Goal: Transaction & Acquisition: Subscribe to service/newsletter

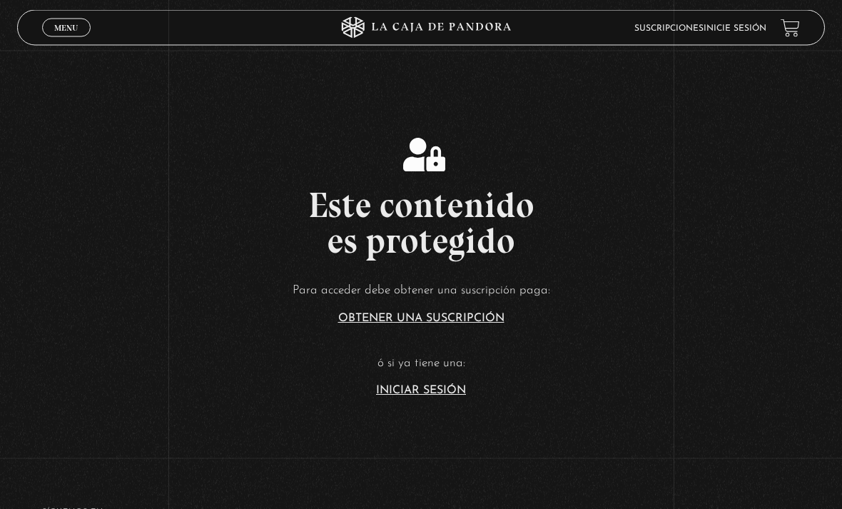
scroll to position [188, 0]
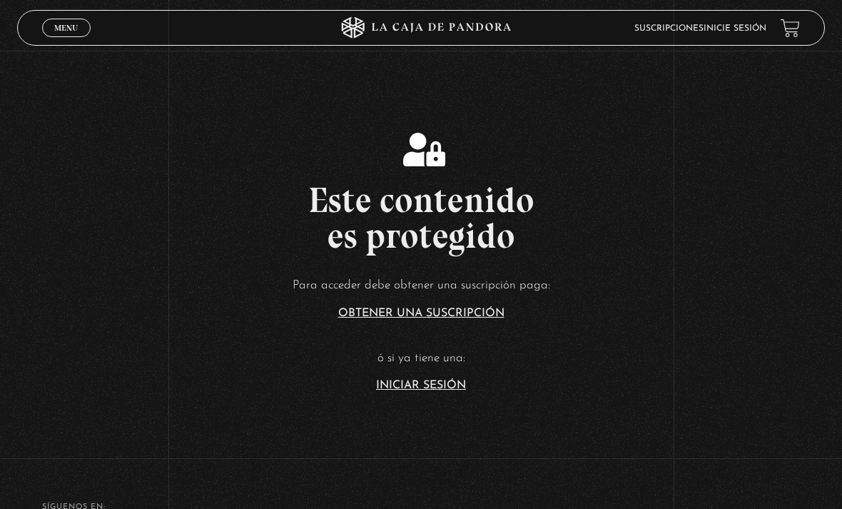
click at [468, 391] on article "Para acceder debe obtener una suscripción paga: Obtener una suscripción ó si ya…" at bounding box center [421, 333] width 842 height 116
click at [463, 391] on link "Iniciar Sesión" at bounding box center [421, 385] width 90 height 11
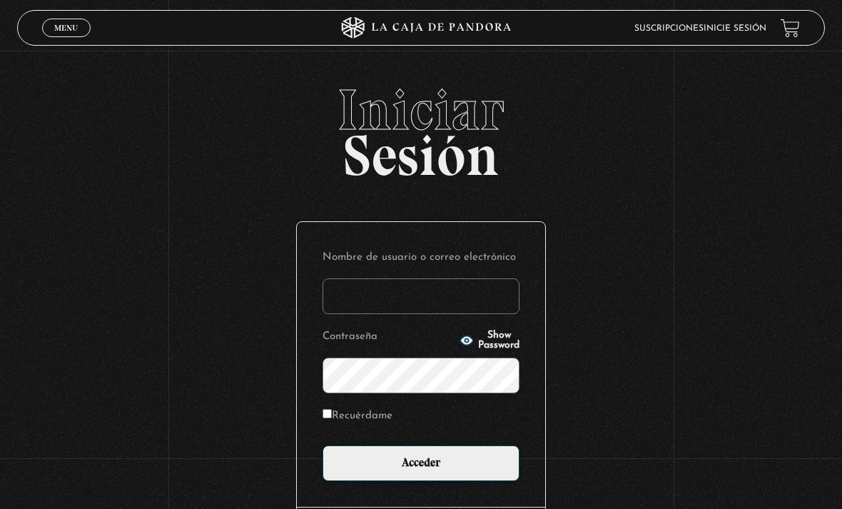
type input "victor.mendiola0309@gmail.com"
click at [421, 470] on input "Acceder" at bounding box center [421, 463] width 197 height 36
click at [489, 477] on input "Acceder" at bounding box center [421, 463] width 197 height 36
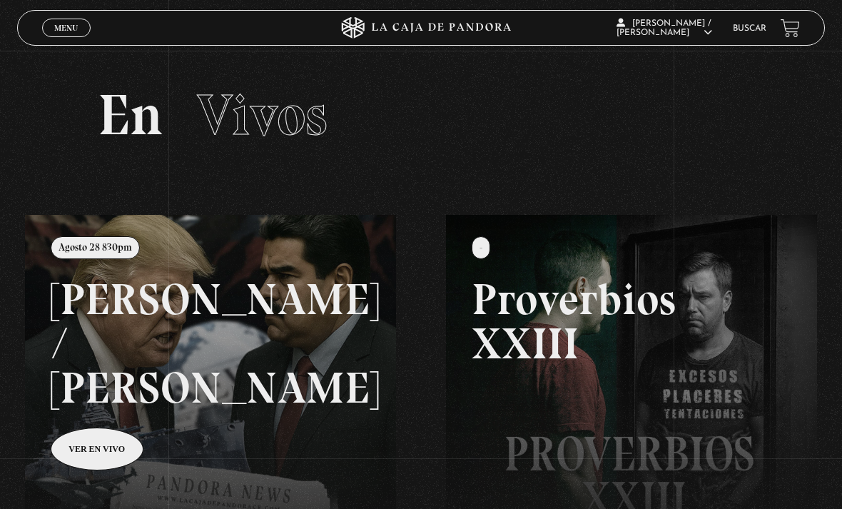
click at [61, 32] on span "Menu" at bounding box center [66, 28] width 24 height 9
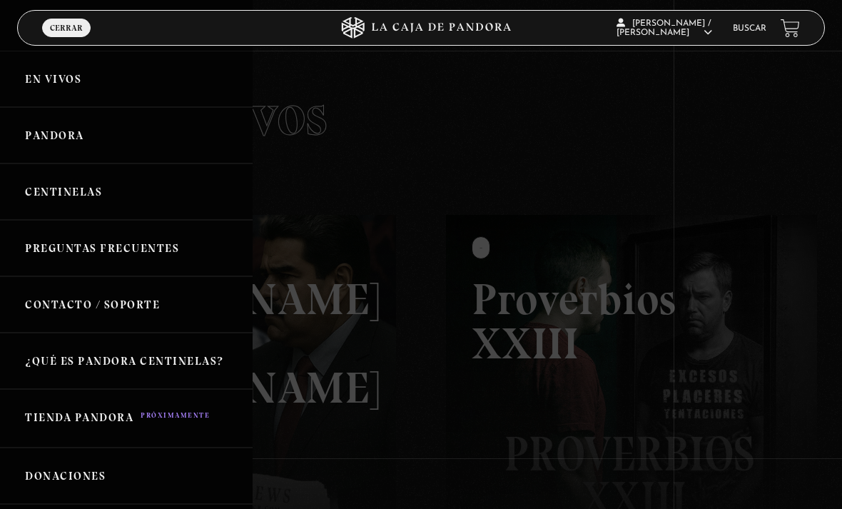
click at [44, 136] on link "Pandora" at bounding box center [126, 135] width 253 height 56
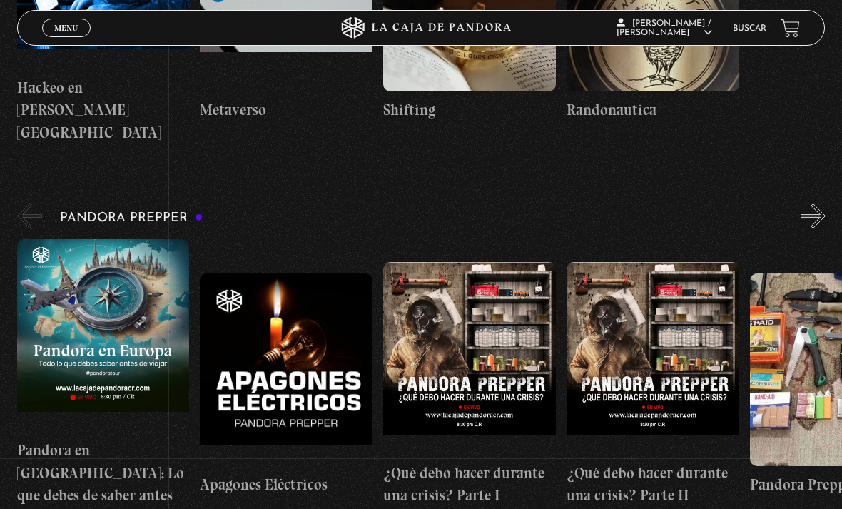
click at [31, 239] on figure at bounding box center [103, 335] width 173 height 193
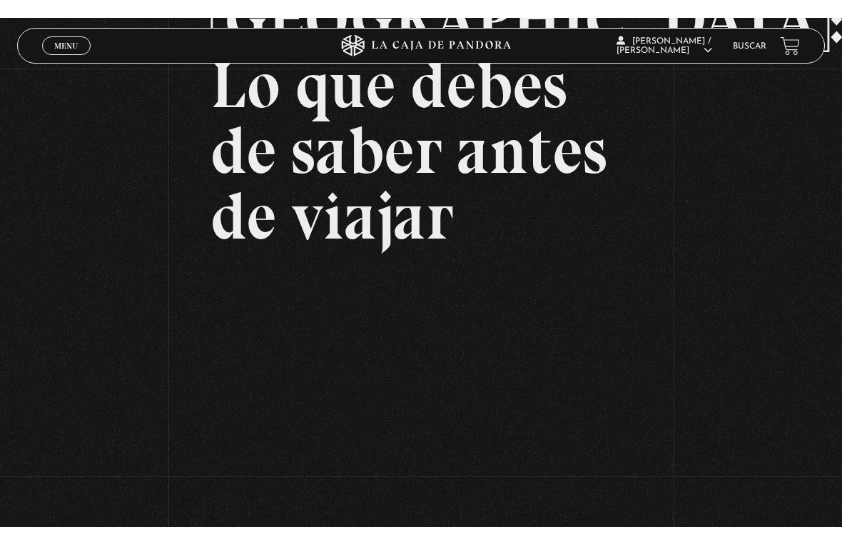
scroll to position [17, 0]
